Goal: Task Accomplishment & Management: Manage account settings

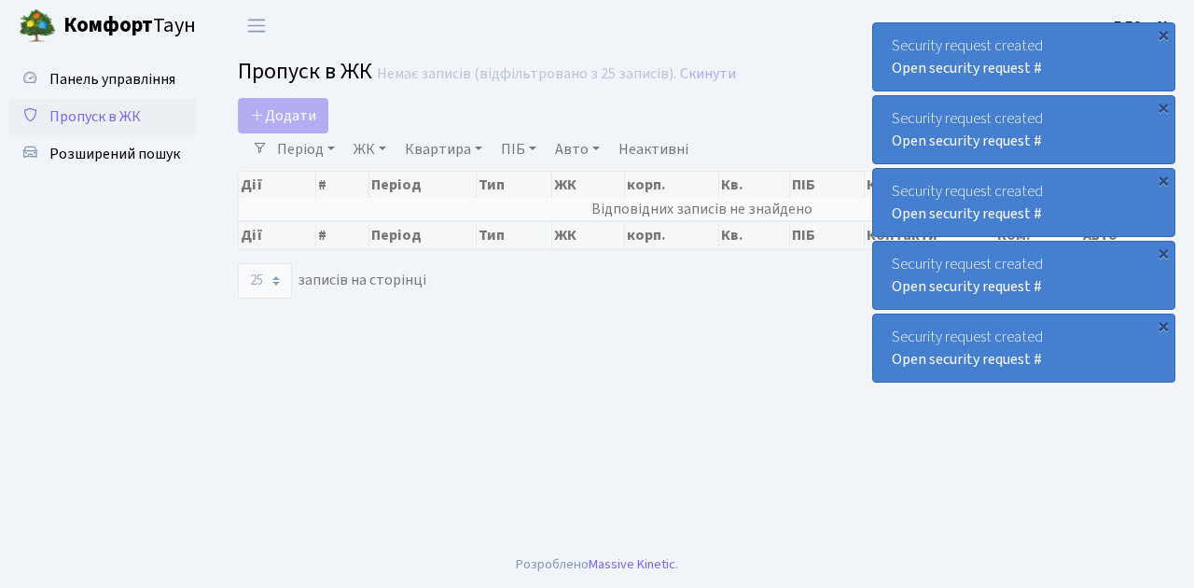
select select "25"
click at [108, 118] on span "Пропуск в ЖК" at bounding box center [94, 116] width 91 height 21
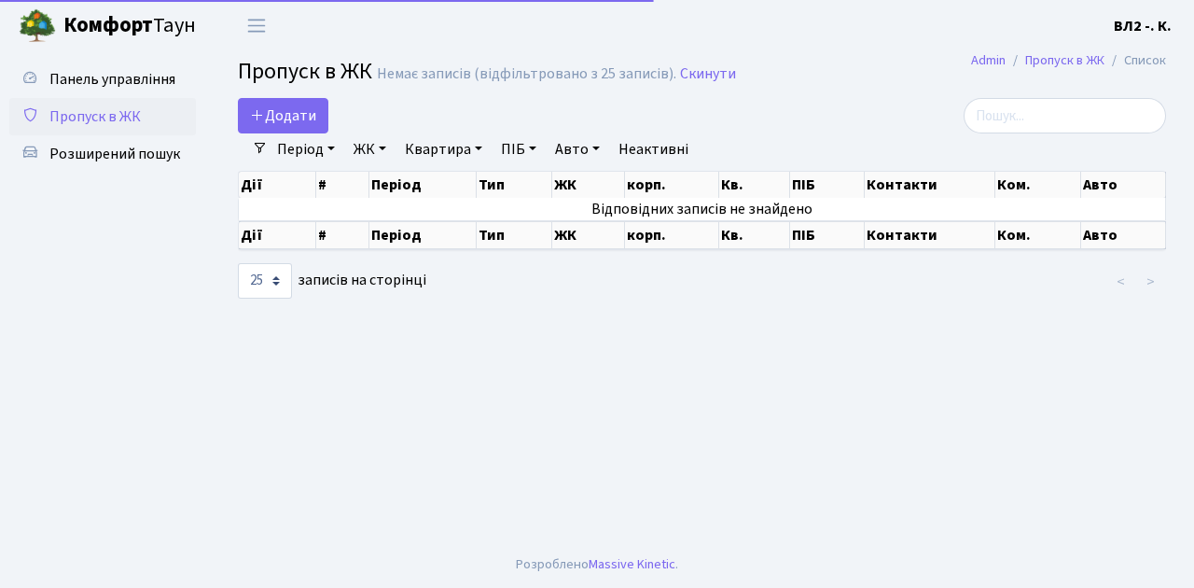
select select "25"
click at [117, 113] on span "Пропуск в ЖК" at bounding box center [94, 116] width 91 height 21
select select "25"
